Goal: Task Accomplishment & Management: Manage account settings

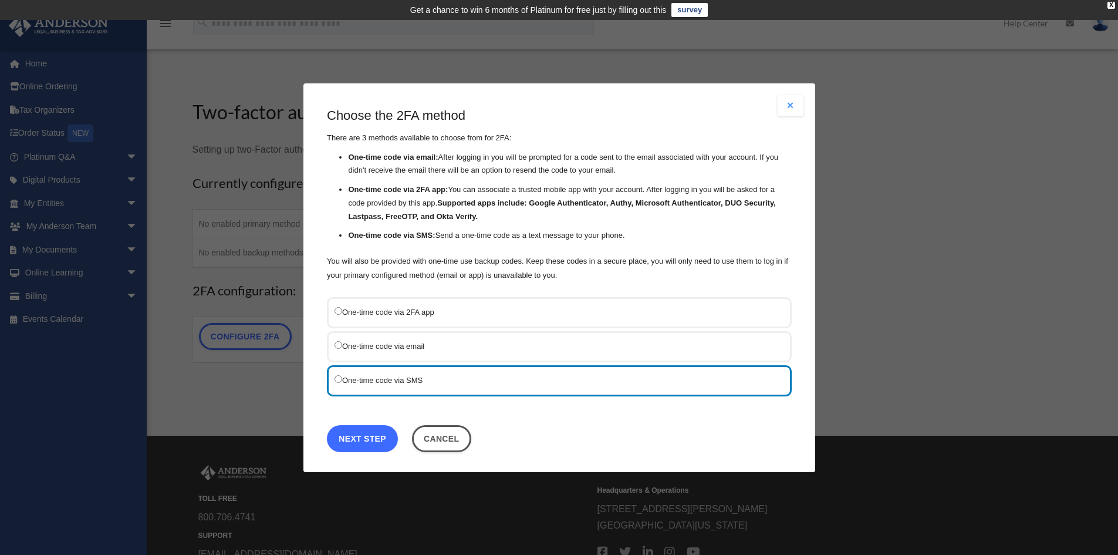
click at [371, 438] on link "Next Step" at bounding box center [362, 437] width 71 height 27
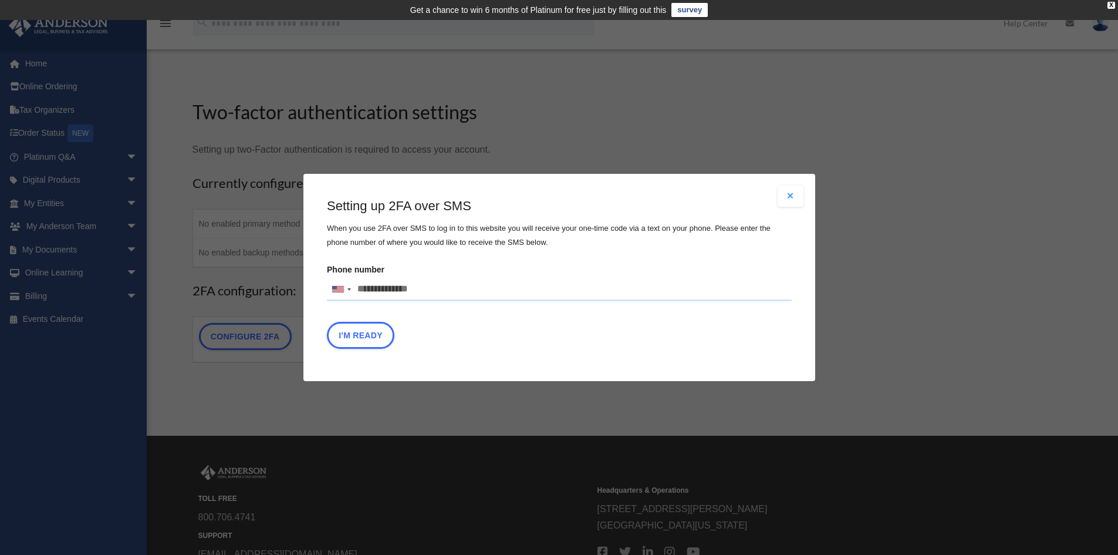
click at [380, 289] on input "Phone number United States +1 United Kingdom +44 Afghanistan (‫افغانستان‬‎) +93…" at bounding box center [559, 289] width 465 height 23
type input "**********"
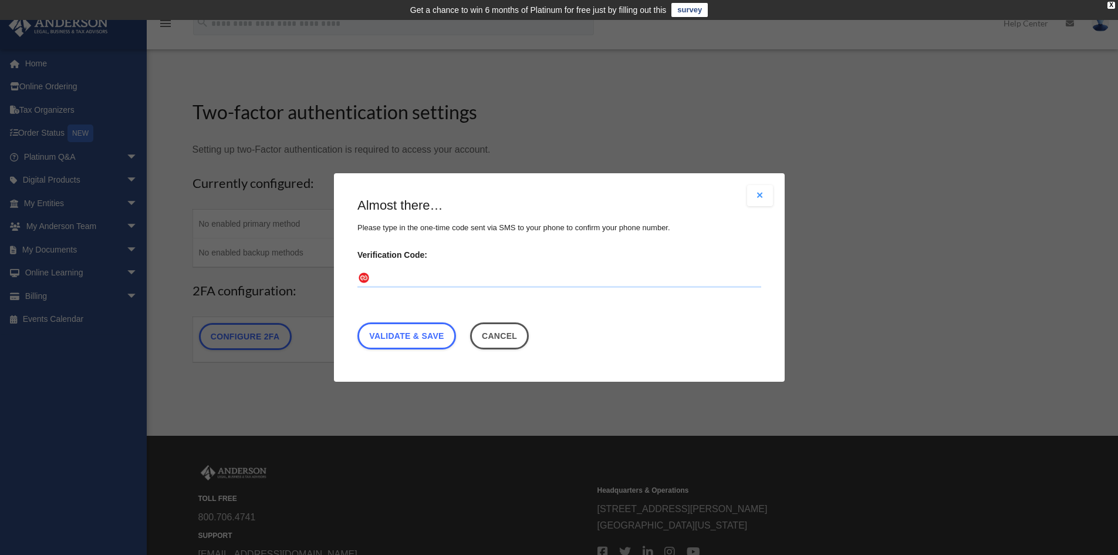
click at [391, 271] on input "Verification Code:" at bounding box center [559, 278] width 404 height 19
type input "******"
click at [425, 337] on link "Validate & Save" at bounding box center [406, 335] width 99 height 27
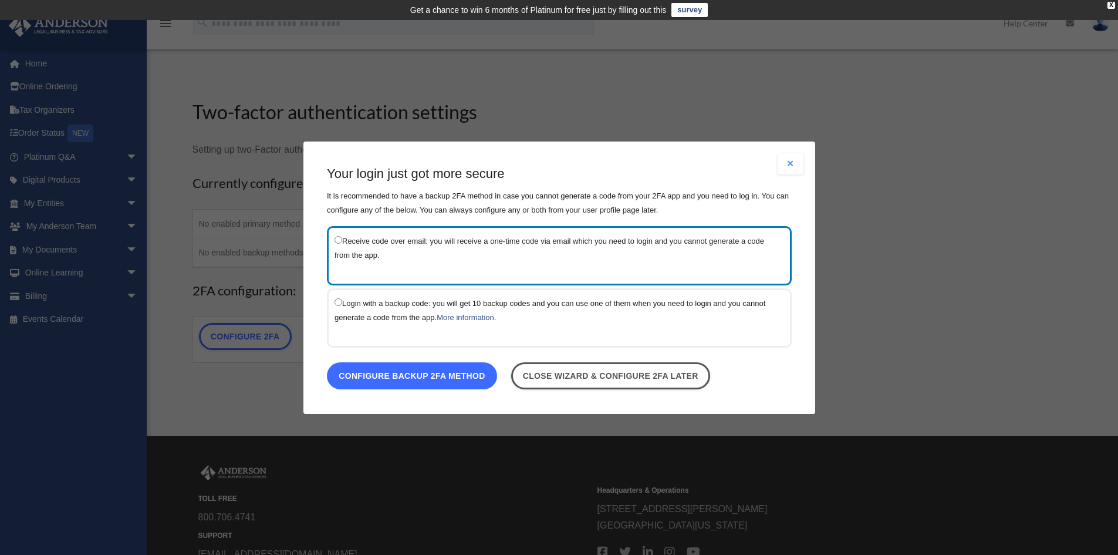
click at [447, 375] on link "Configure backup 2FA method" at bounding box center [412, 374] width 170 height 27
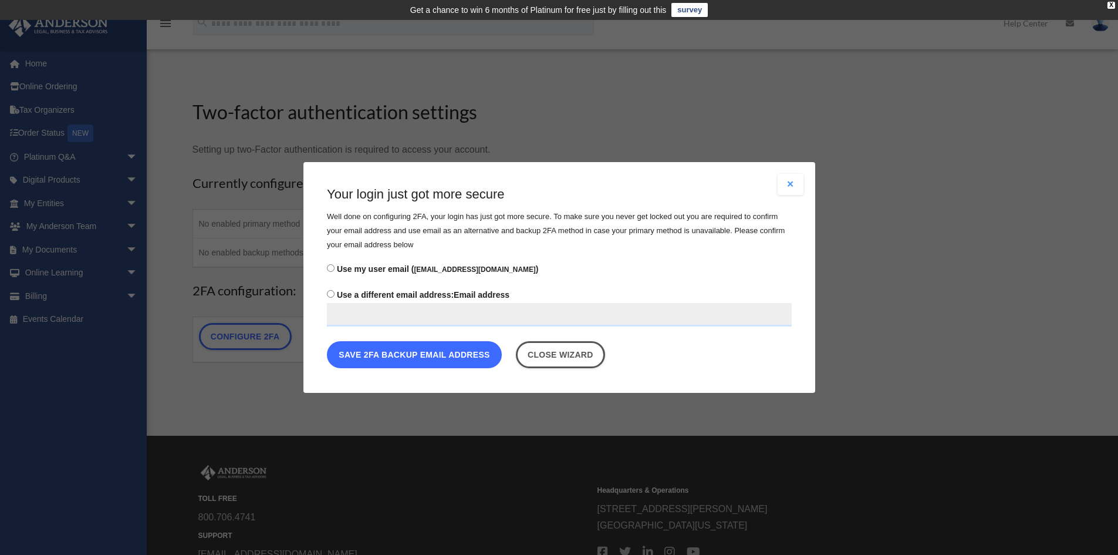
click at [415, 357] on button "Save 2FA backup email address" at bounding box center [414, 354] width 175 height 27
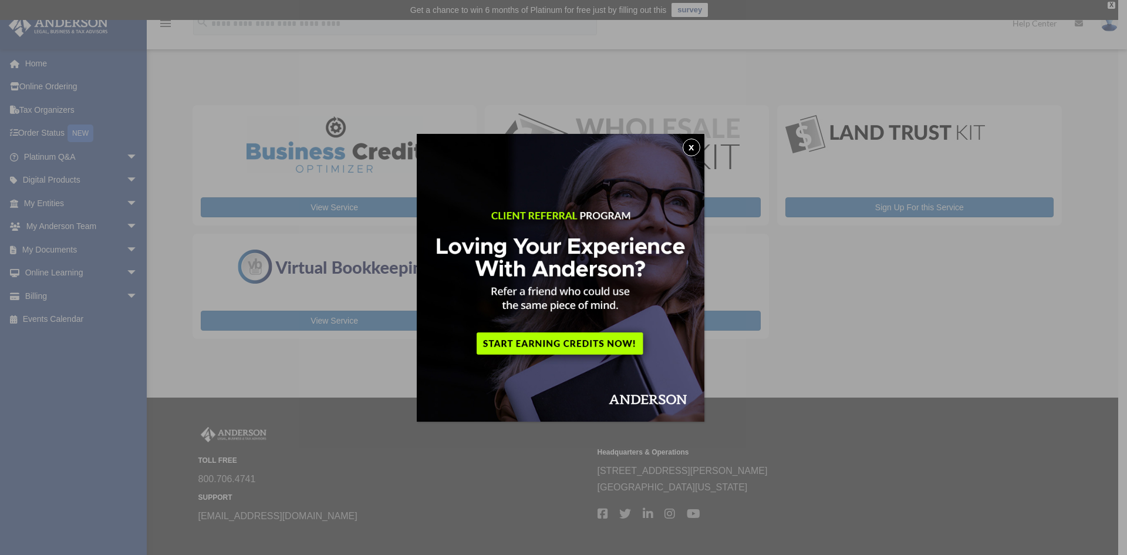
click at [695, 148] on button "x" at bounding box center [691, 147] width 18 height 18
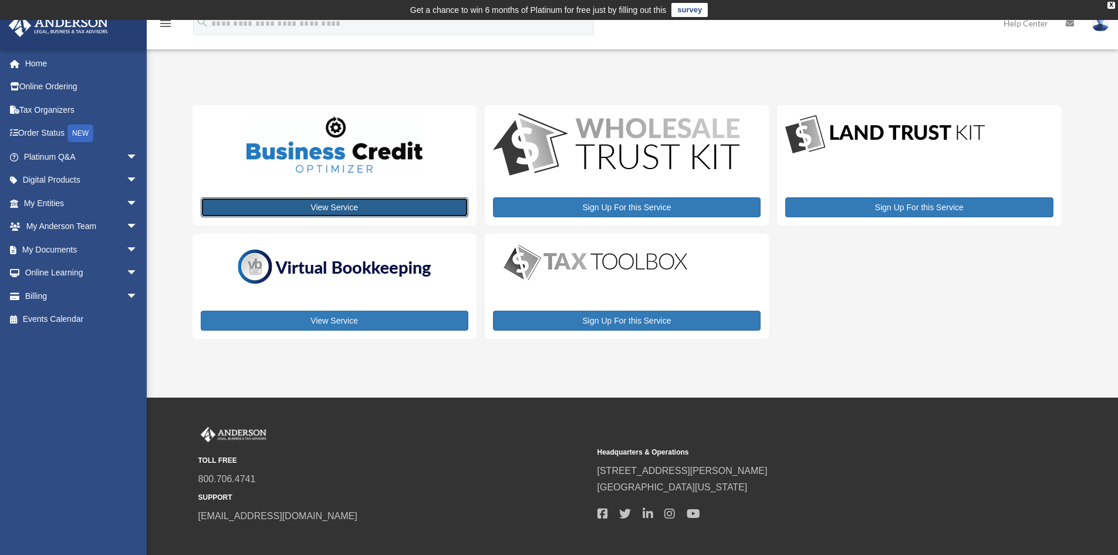
click at [351, 208] on link "View Service" at bounding box center [335, 207] width 268 height 20
click at [127, 202] on span "arrow_drop_down" at bounding box center [137, 203] width 23 height 24
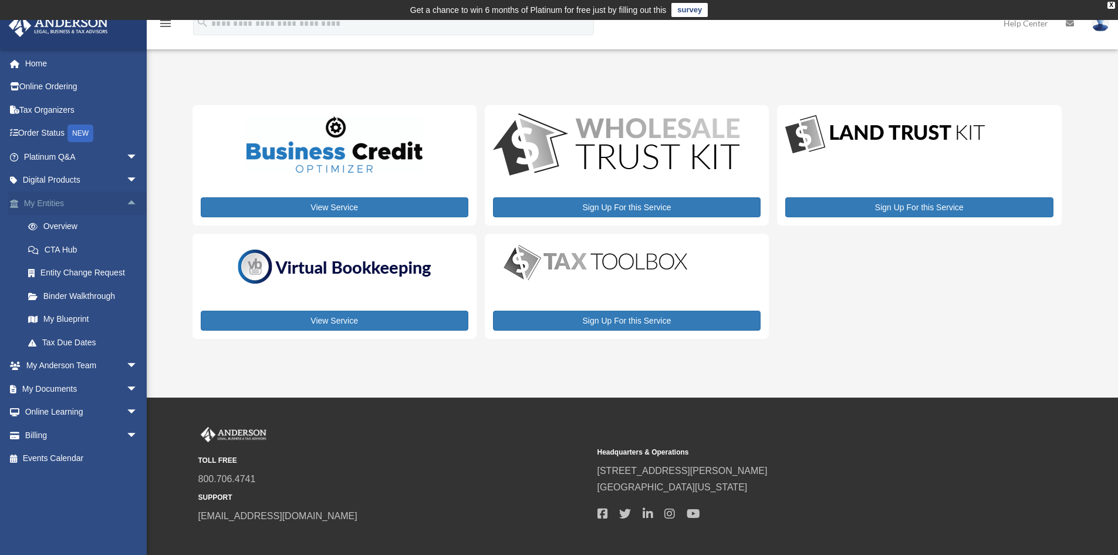
click at [126, 201] on span "arrow_drop_up" at bounding box center [137, 203] width 23 height 24
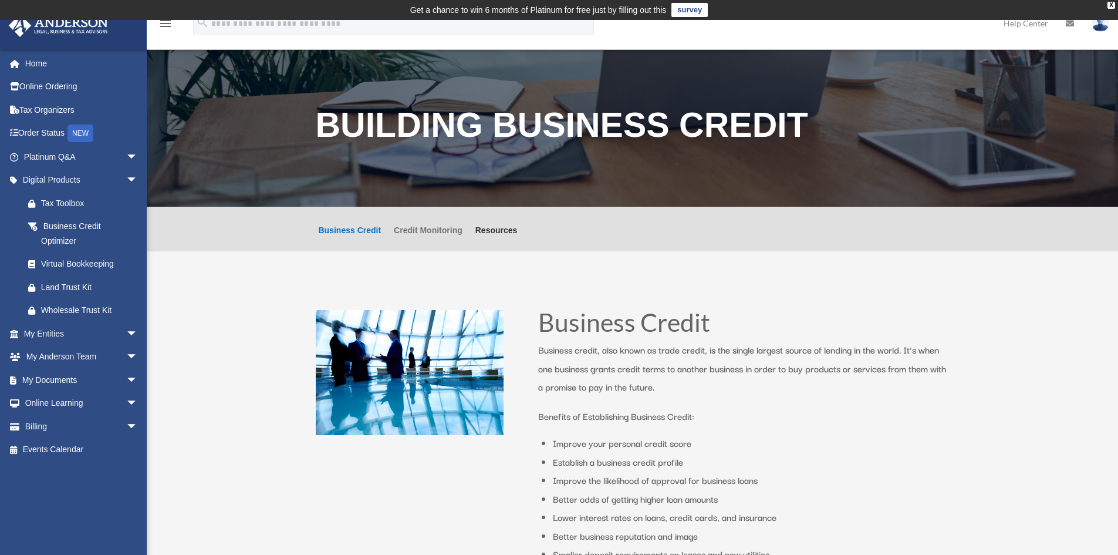
click at [437, 228] on link "Credit Monitoring" at bounding box center [428, 238] width 69 height 25
click at [354, 229] on link "Business Credit" at bounding box center [350, 238] width 63 height 25
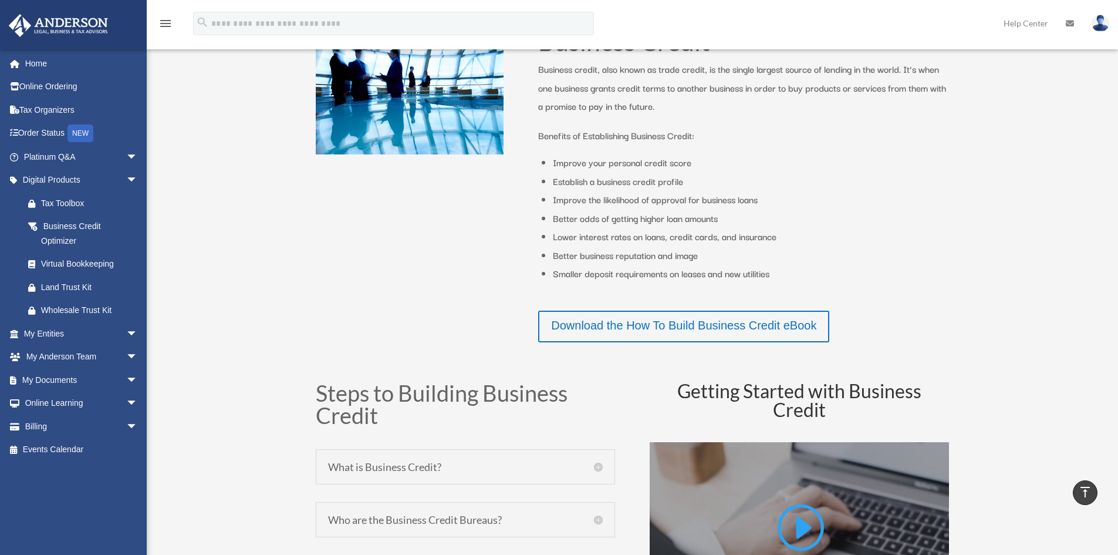
scroll to position [388, 0]
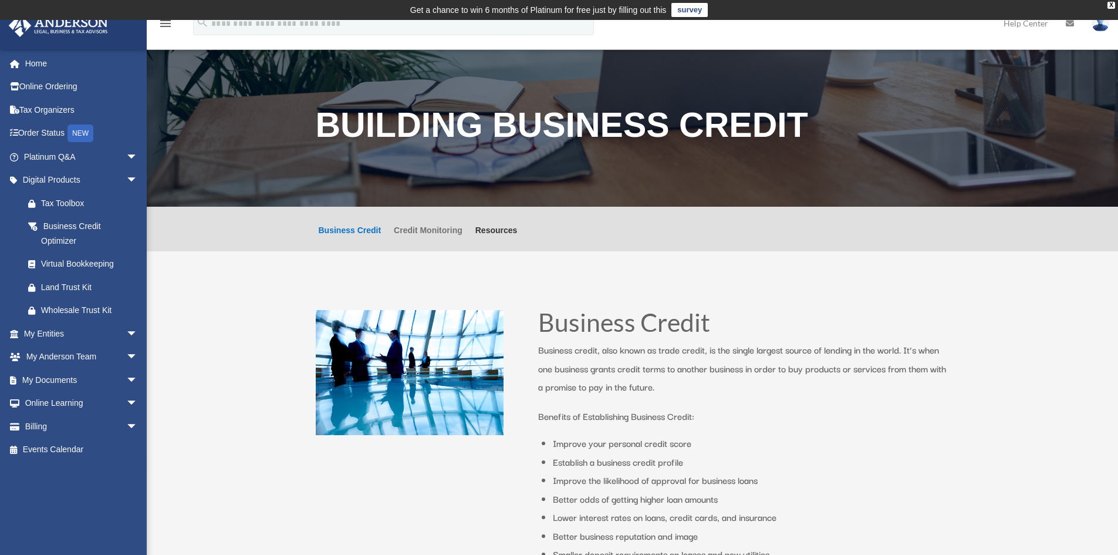
click at [418, 231] on link "Credit Monitoring" at bounding box center [428, 238] width 69 height 25
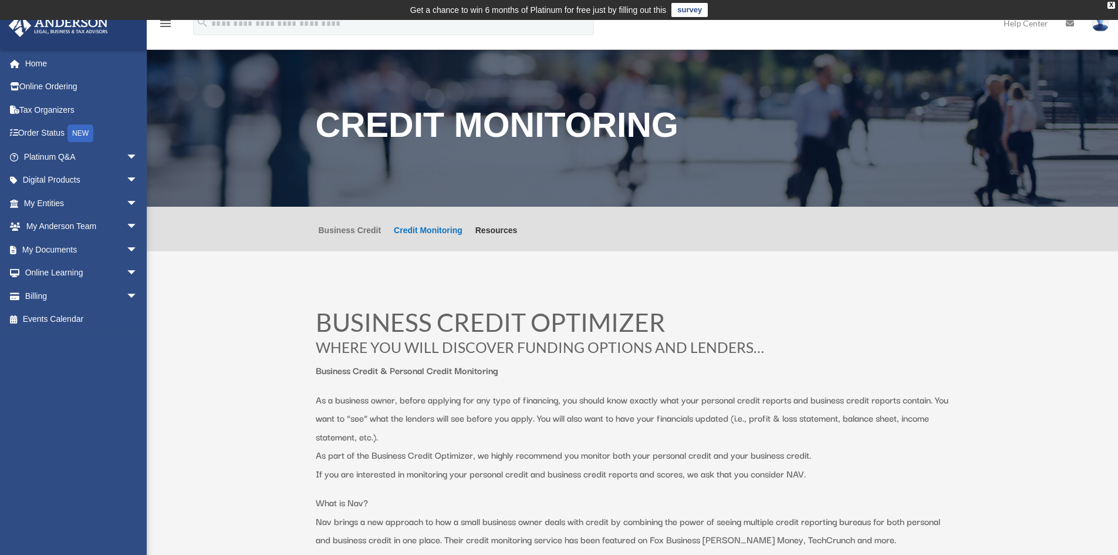
click at [368, 230] on link "Business Credit" at bounding box center [350, 238] width 63 height 25
